Goal: Information Seeking & Learning: Find specific fact

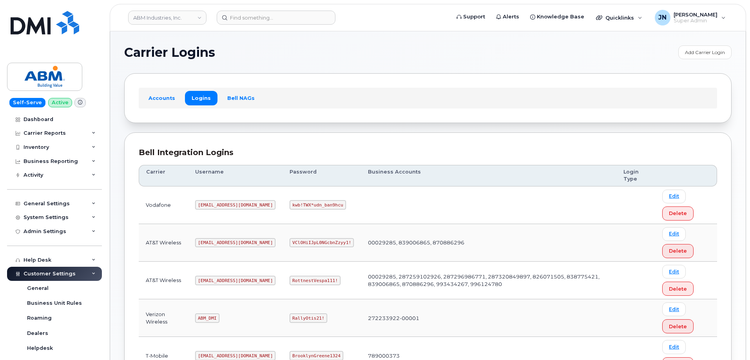
scroll to position [119, 0]
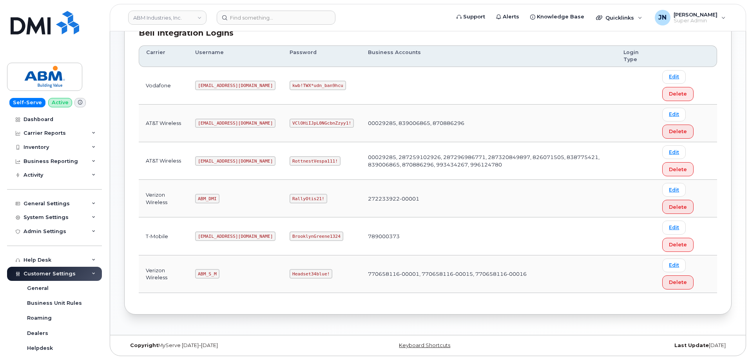
click at [212, 271] on code "ABM_S_M" at bounding box center [207, 273] width 24 height 9
copy code "ABM_S_M"
click at [289, 269] on code "Headset34blue!" at bounding box center [310, 273] width 43 height 9
click at [289, 271] on code "Headset34blue!" at bounding box center [310, 273] width 43 height 9
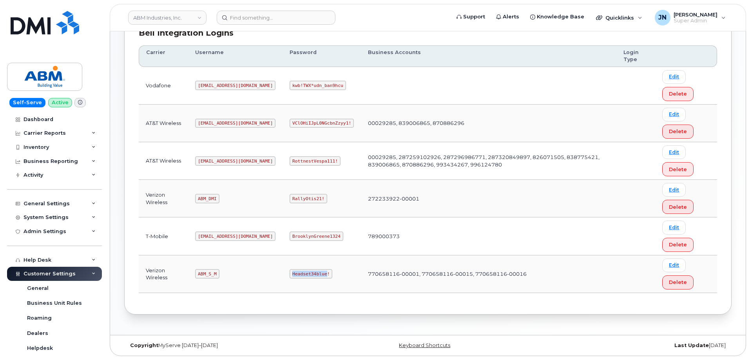
click at [289, 271] on code "Headset34blue!" at bounding box center [310, 273] width 43 height 9
copy code "Headset34blue!"
click at [208, 199] on code "ABM_DMI" at bounding box center [207, 198] width 24 height 9
click at [208, 198] on code "ABM_DMI" at bounding box center [207, 198] width 24 height 9
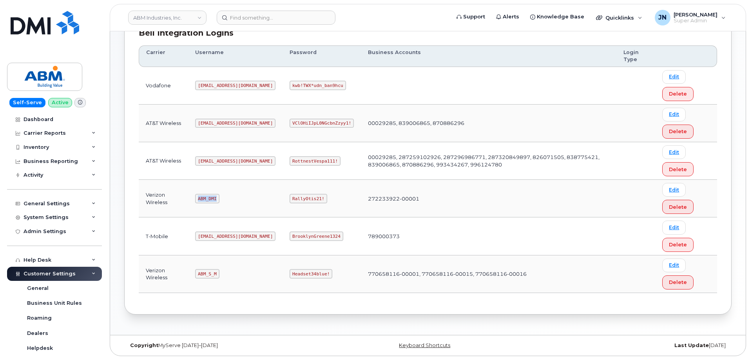
copy code "ABM_DMI"
drag, startPoint x: 292, startPoint y: 201, endPoint x: 284, endPoint y: 198, distance: 7.9
click at [291, 201] on code "RallyOtis21!" at bounding box center [307, 198] width 37 height 9
click at [289, 198] on code "RallyOtis21!" at bounding box center [307, 198] width 37 height 9
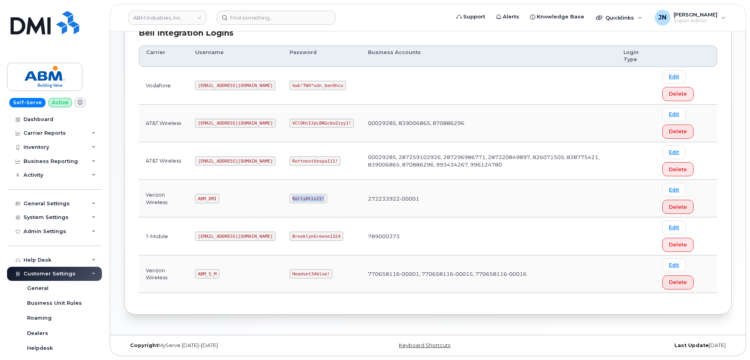
click at [289, 198] on code "RallyOtis21!" at bounding box center [307, 198] width 37 height 9
copy code "RallyOtis21!"
click at [215, 161] on code "abm@dminc.com" at bounding box center [235, 160] width 80 height 9
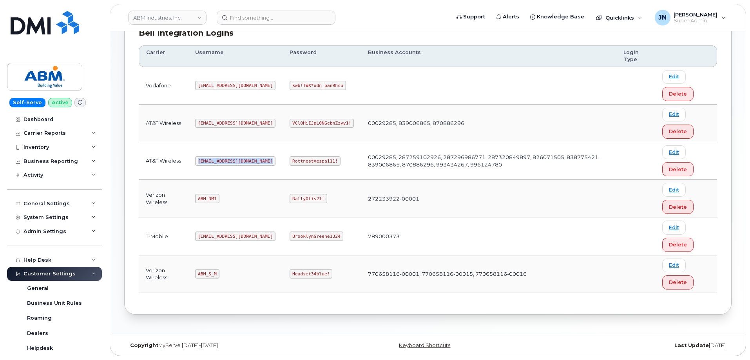
click at [215, 161] on code "abm@dminc.com" at bounding box center [235, 160] width 80 height 9
copy code "abm@dminc.com"
click at [289, 159] on code "RottnestVespa111!" at bounding box center [314, 160] width 51 height 9
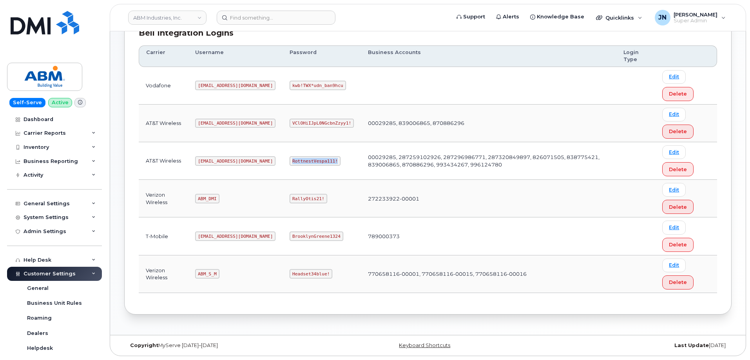
copy code "RottnestVespa111!"
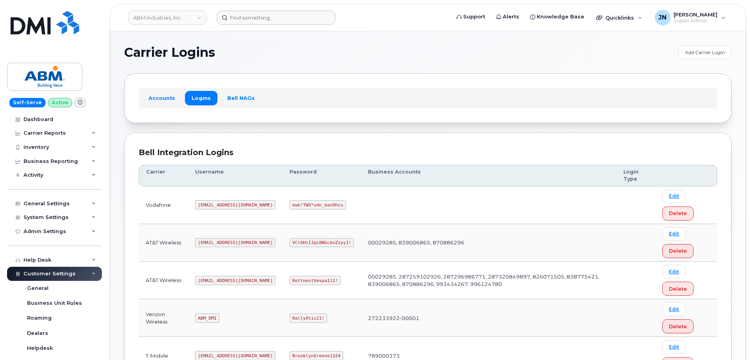
scroll to position [119, 0]
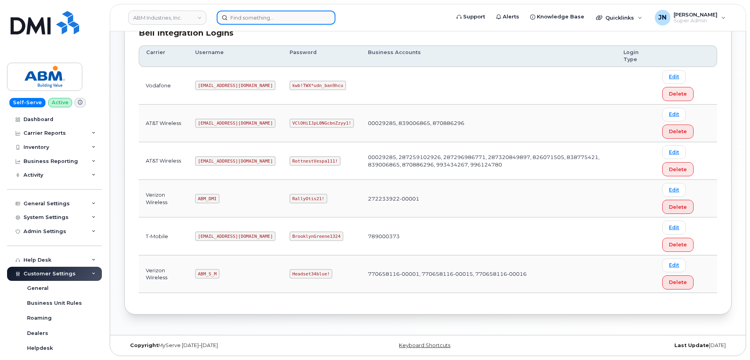
click at [302, 17] on input at bounding box center [276, 18] width 119 height 14
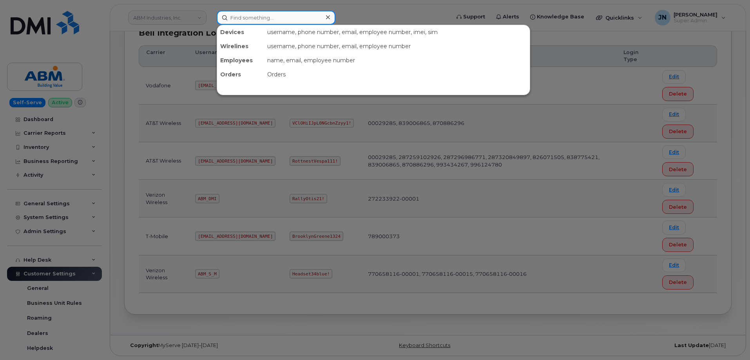
paste input "512.975.6459"
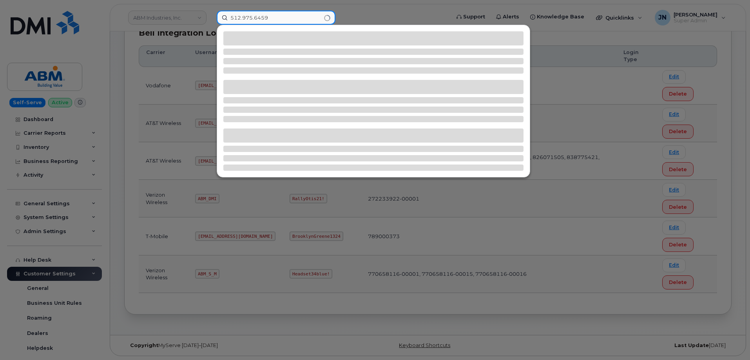
type input "512.975.6459"
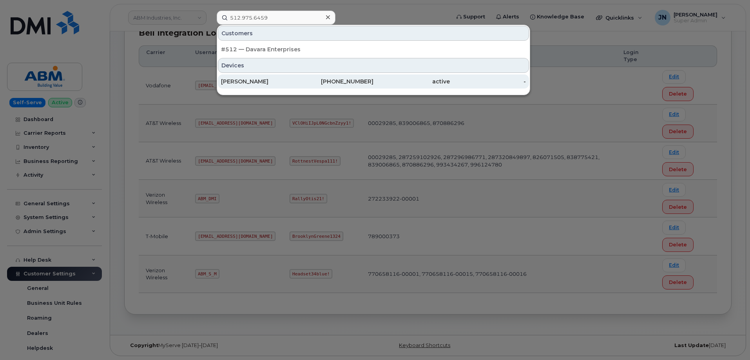
click at [257, 81] on div "[PERSON_NAME]" at bounding box center [259, 82] width 76 height 8
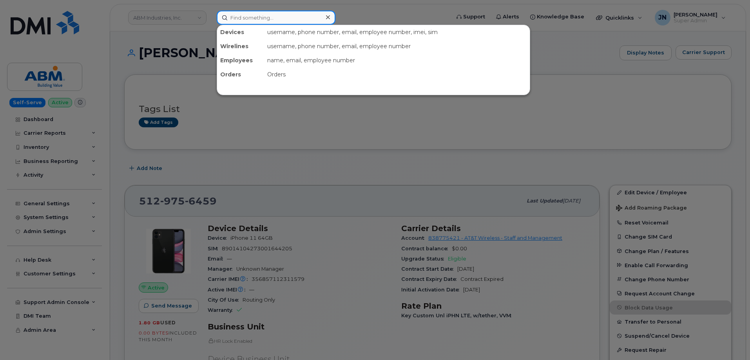
click at [267, 19] on input at bounding box center [276, 18] width 119 height 14
paste input "2169041879"
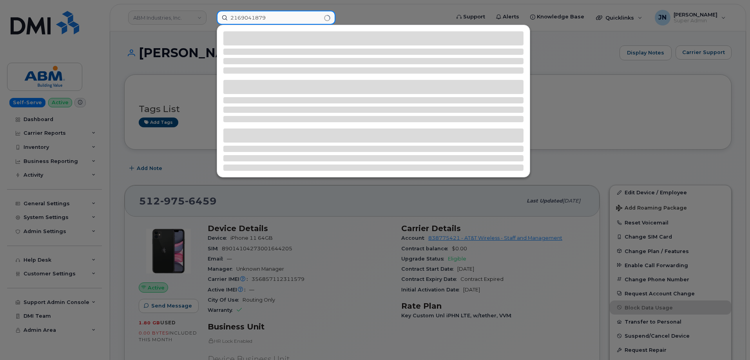
type input "2169041879"
